Goal: Find specific page/section: Find specific page/section

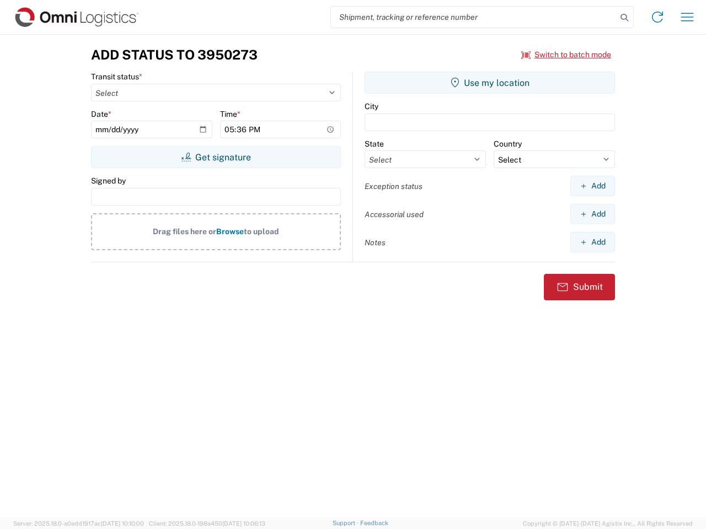
click at [474, 17] on input "search" at bounding box center [474, 17] width 286 height 21
click at [624, 18] on icon at bounding box center [624, 17] width 15 height 15
click at [657, 17] on icon at bounding box center [658, 17] width 18 height 18
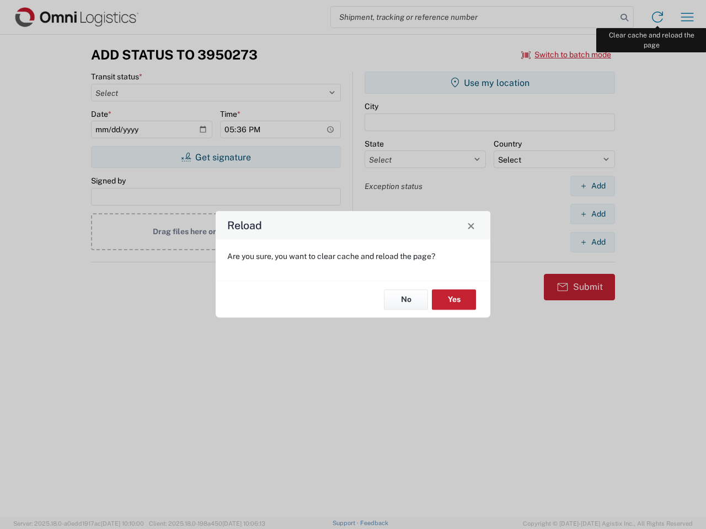
click at [687, 17] on div "Reload Are you sure, you want to clear cache and reload the page? No Yes" at bounding box center [353, 264] width 706 height 529
click at [566, 55] on div "Reload Are you sure, you want to clear cache and reload the page? No Yes" at bounding box center [353, 264] width 706 height 529
click at [216, 157] on div "Reload Are you sure, you want to clear cache and reload the page? No Yes" at bounding box center [353, 264] width 706 height 529
click at [490, 83] on div "Reload Are you sure, you want to clear cache and reload the page? No Yes" at bounding box center [353, 264] width 706 height 529
click at [592, 186] on div "Reload Are you sure, you want to clear cache and reload the page? No Yes" at bounding box center [353, 264] width 706 height 529
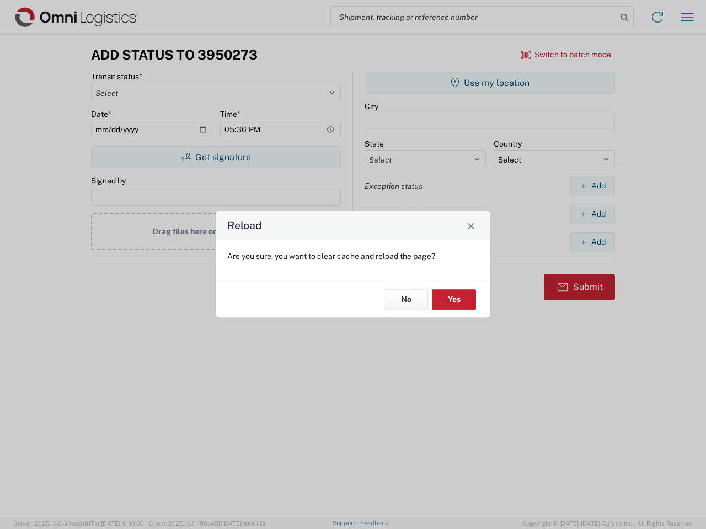
click at [592, 214] on div "Reload Are you sure, you want to clear cache and reload the page? No Yes" at bounding box center [353, 264] width 706 height 529
click at [592, 242] on div "Reload Are you sure, you want to clear cache and reload the page? No Yes" at bounding box center [353, 264] width 706 height 529
